Goal: Information Seeking & Learning: Learn about a topic

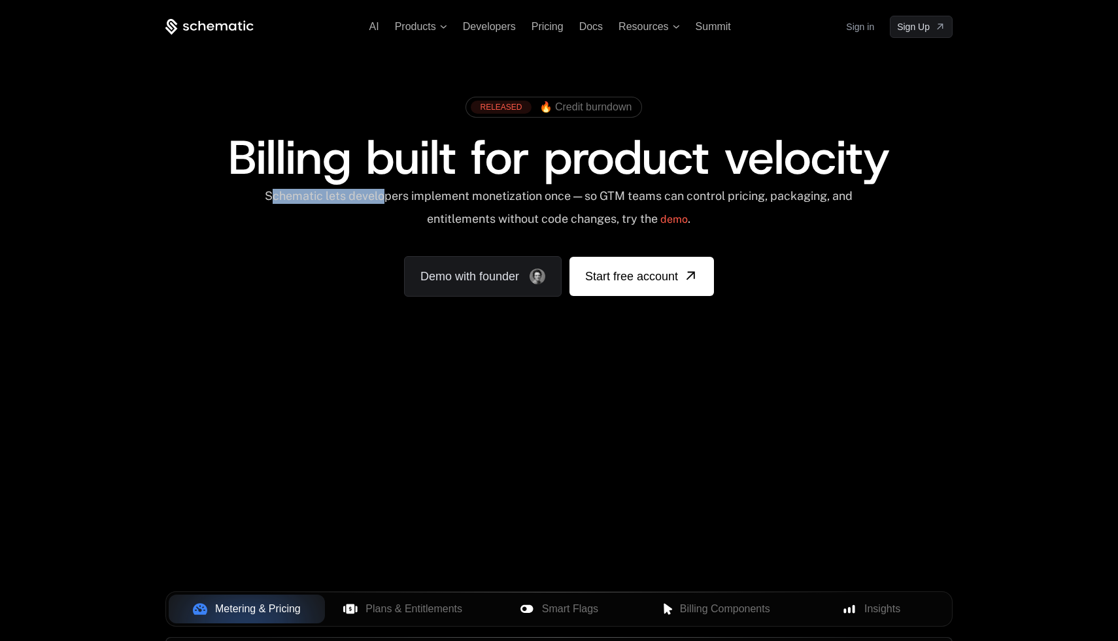
drag, startPoint x: 282, startPoint y: 198, endPoint x: 407, endPoint y: 190, distance: 124.5
click at [407, 190] on div "Schematic lets developers implement monetization once — so GTM teams can contro…" at bounding box center [558, 212] width 590 height 46
click at [424, 27] on span "Products" at bounding box center [415, 27] width 41 height 12
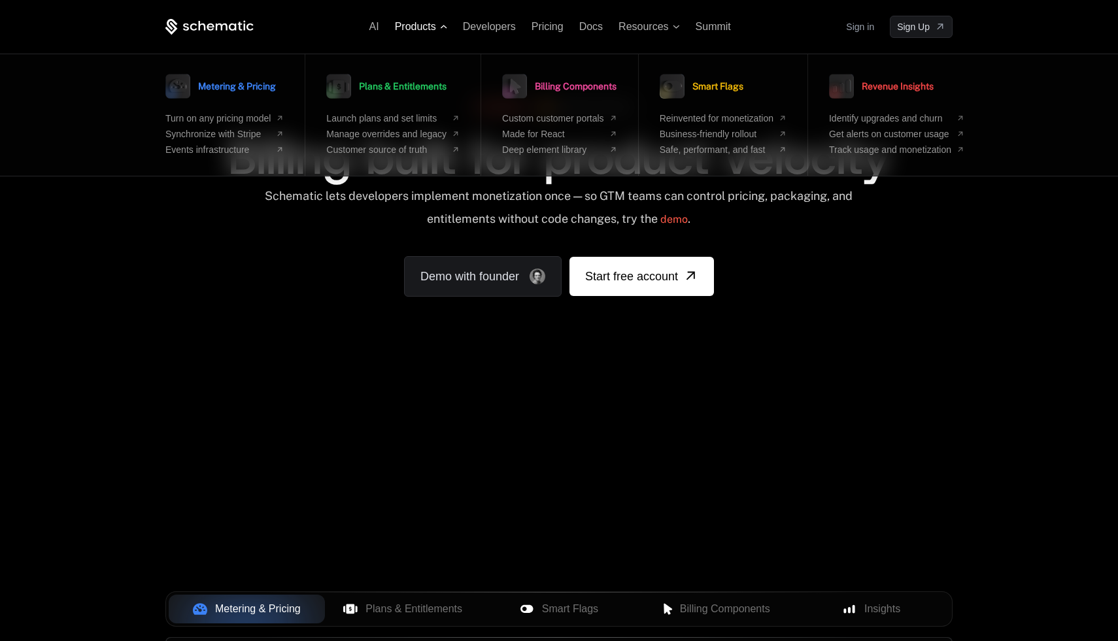
click at [424, 27] on span "Products" at bounding box center [415, 27] width 41 height 12
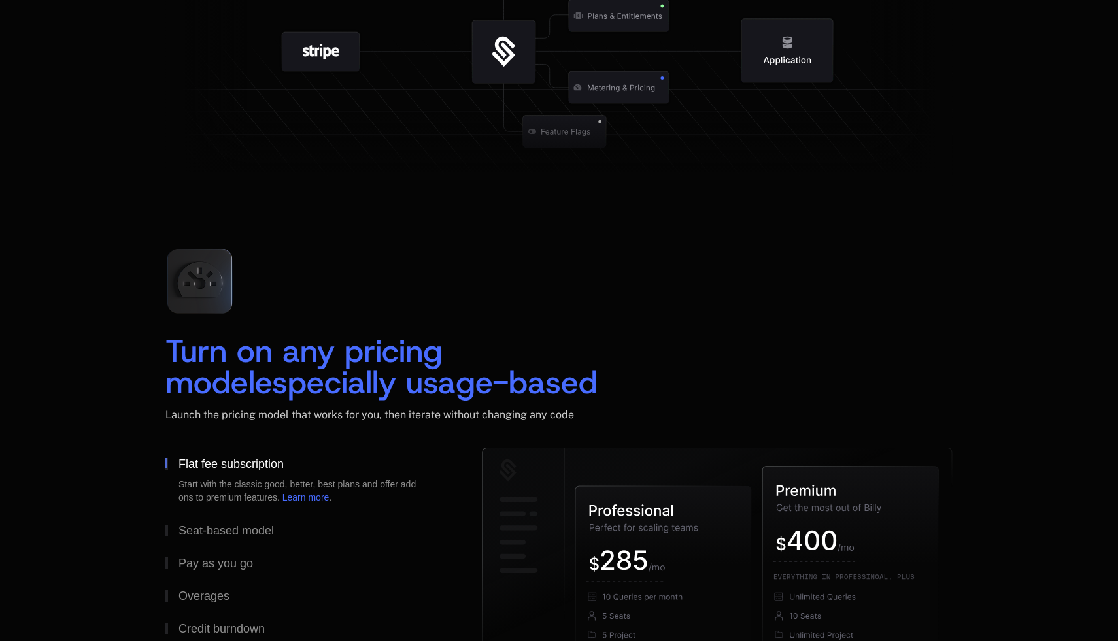
scroll to position [1769, 0]
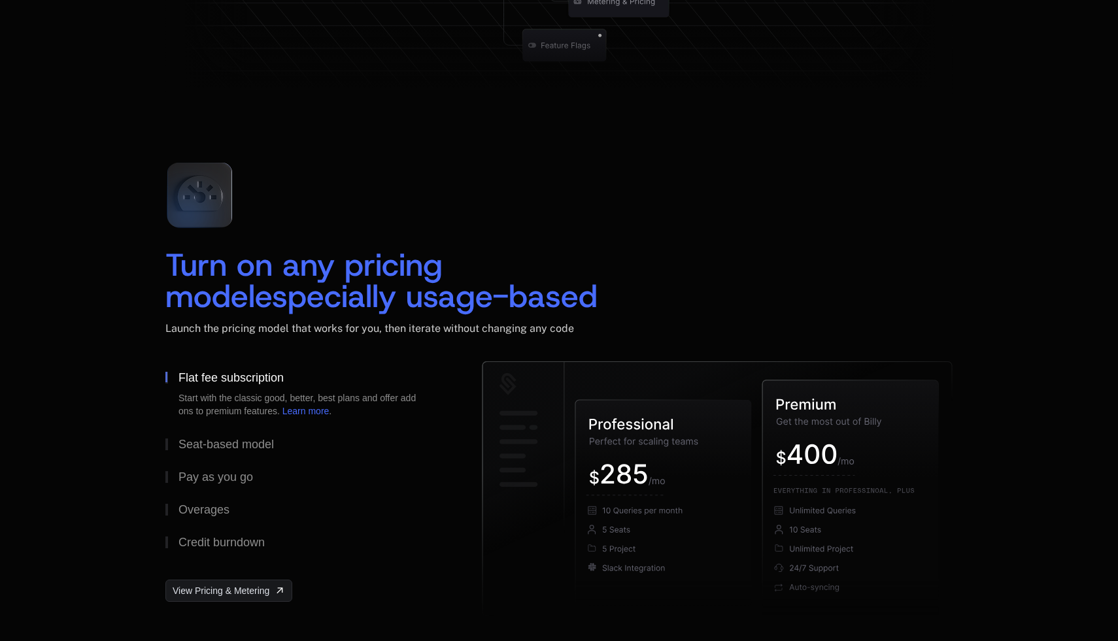
click at [353, 268] on span "Turn on any pricing model" at bounding box center [308, 280] width 287 height 73
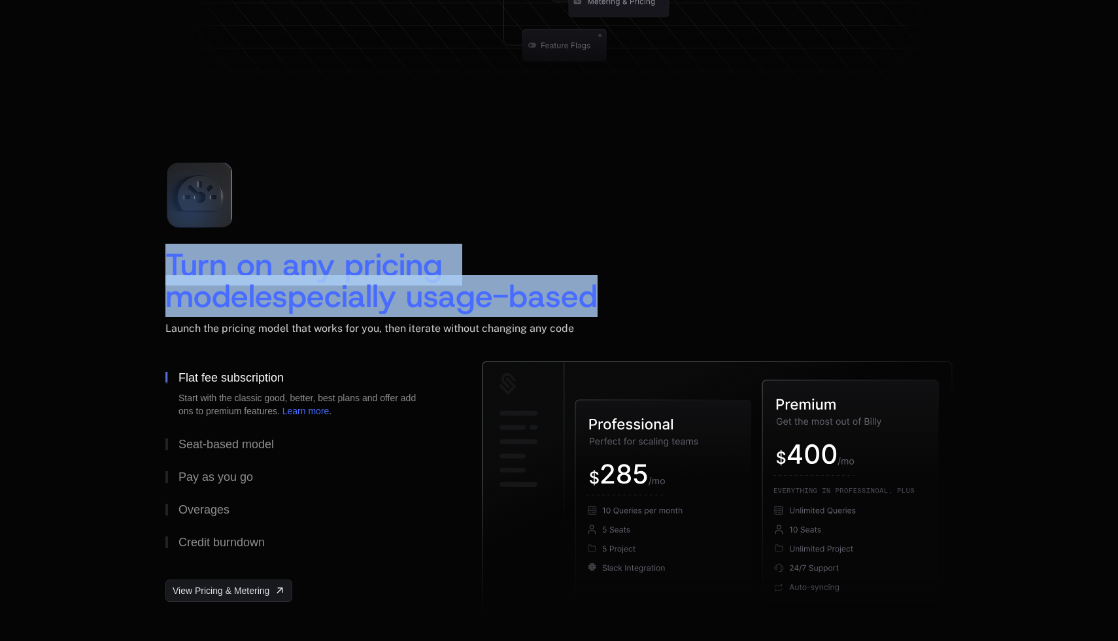
click at [353, 268] on span "Turn on any pricing model" at bounding box center [308, 280] width 287 height 73
click at [279, 280] on span "especially usage-based" at bounding box center [426, 296] width 343 height 42
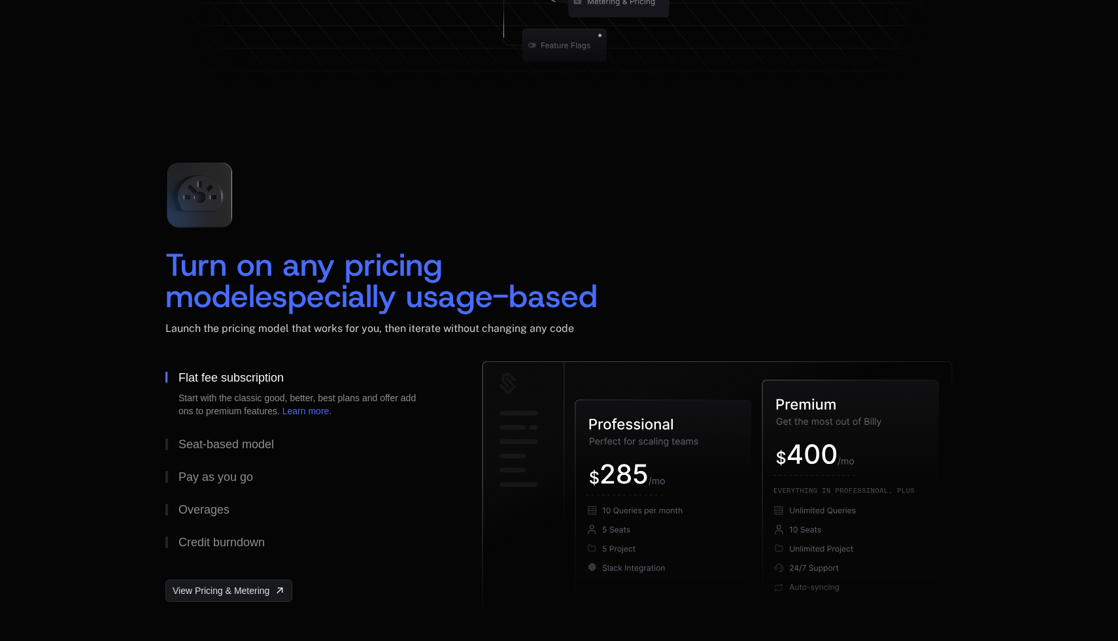
click at [112, 298] on div "Turn on any pricing model especially usage-based Launch the pricing model that …" at bounding box center [559, 387] width 1118 height 576
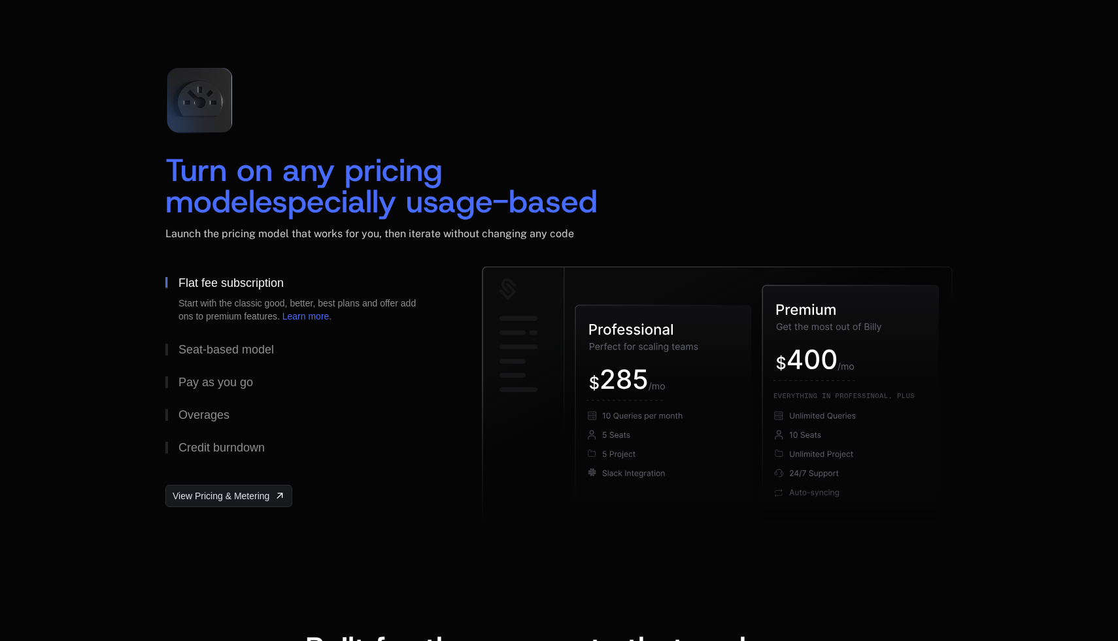
click at [112, 298] on div "Turn on any pricing model especially usage-based Launch the pricing model that …" at bounding box center [559, 293] width 1118 height 576
